Goal: Task Accomplishment & Management: Complete application form

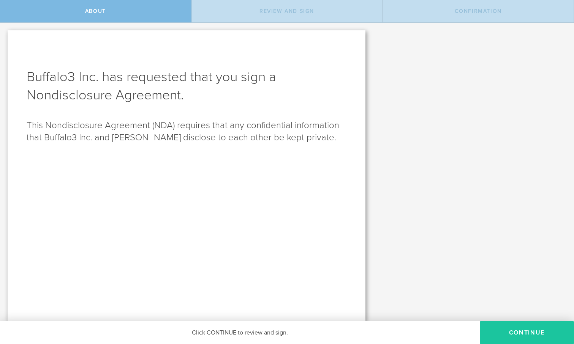
click at [517, 334] on button "Continue" at bounding box center [526, 333] width 94 height 23
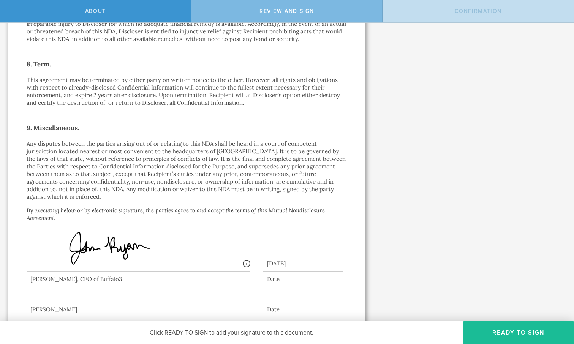
scroll to position [583, 0]
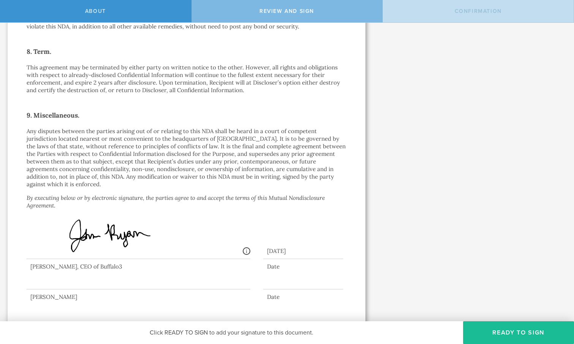
click at [52, 279] on div at bounding box center [139, 274] width 224 height 30
click at [490, 329] on button "Ready to Sign" at bounding box center [518, 333] width 111 height 23
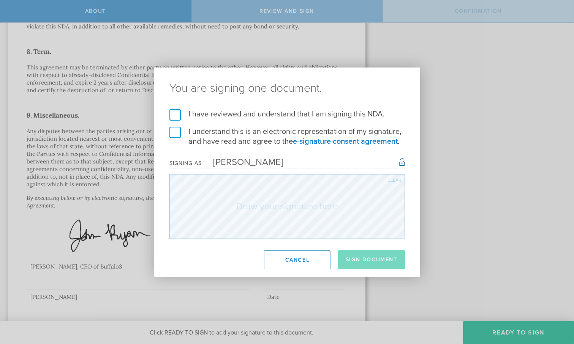
click at [172, 113] on label "I have reviewed and understand that I am signing this NDA." at bounding box center [286, 114] width 235 height 10
click at [0, 0] on input "I have reviewed and understand that I am signing this NDA." at bounding box center [0, 0] width 0 height 0
click at [281, 256] on button "Cancel" at bounding box center [297, 260] width 66 height 19
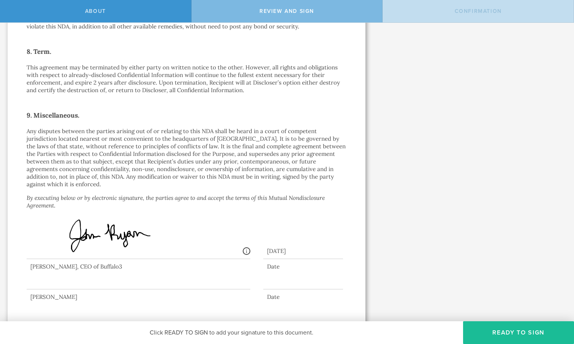
click at [53, 275] on div at bounding box center [139, 274] width 224 height 30
click at [523, 327] on button "Ready to Sign" at bounding box center [518, 333] width 111 height 23
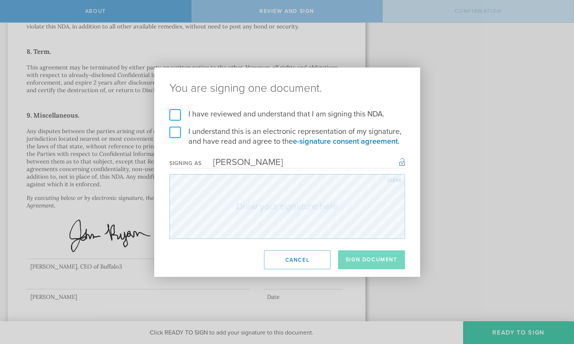
click at [176, 113] on label "I have reviewed and understand that I am signing this NDA." at bounding box center [286, 114] width 235 height 10
click at [0, 0] on input "I have reviewed and understand that I am signing this NDA." at bounding box center [0, 0] width 0 height 0
click at [175, 132] on label "I understand this is an electronic representation of my signature, and have rea…" at bounding box center [286, 137] width 235 height 20
click at [0, 0] on input "I understand this is an electronic representation of my signature, and have rea…" at bounding box center [0, 0] width 0 height 0
click at [358, 263] on button "Sign Document" at bounding box center [371, 260] width 67 height 19
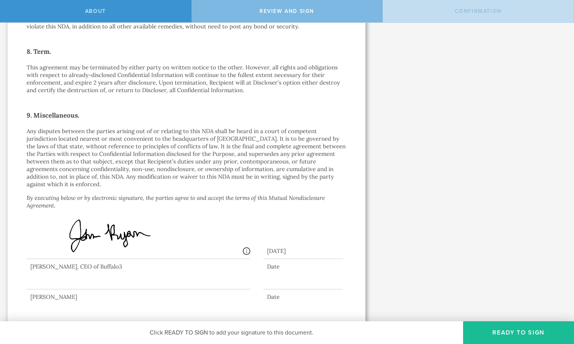
scroll to position [0, 0]
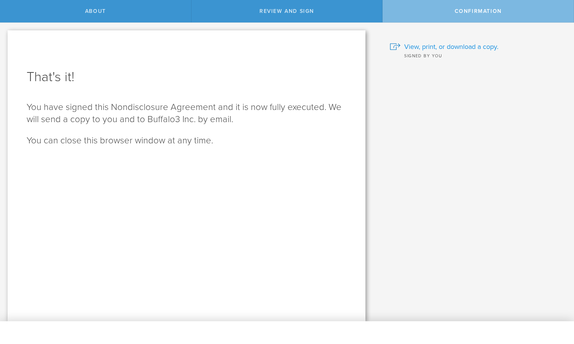
click at [452, 44] on span "View, print, or download a copy." at bounding box center [451, 47] width 94 height 10
